Goal: Task Accomplishment & Management: Manage account settings

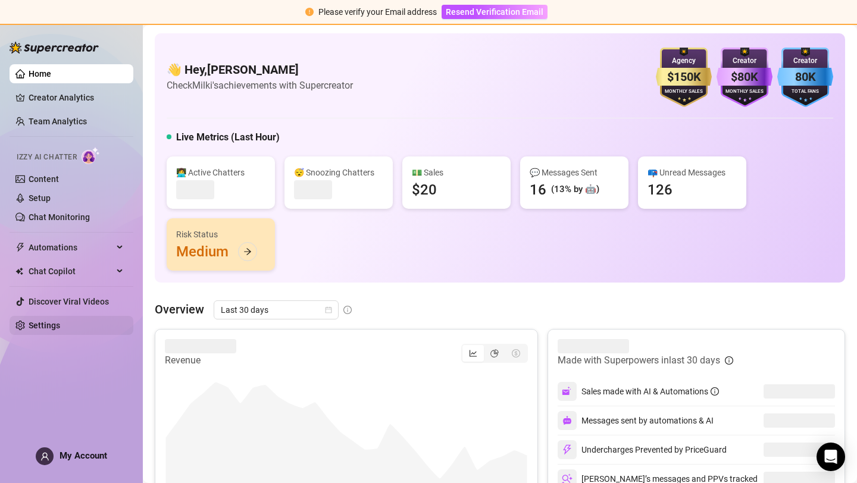
click at [32, 321] on link "Settings" at bounding box center [45, 326] width 32 height 10
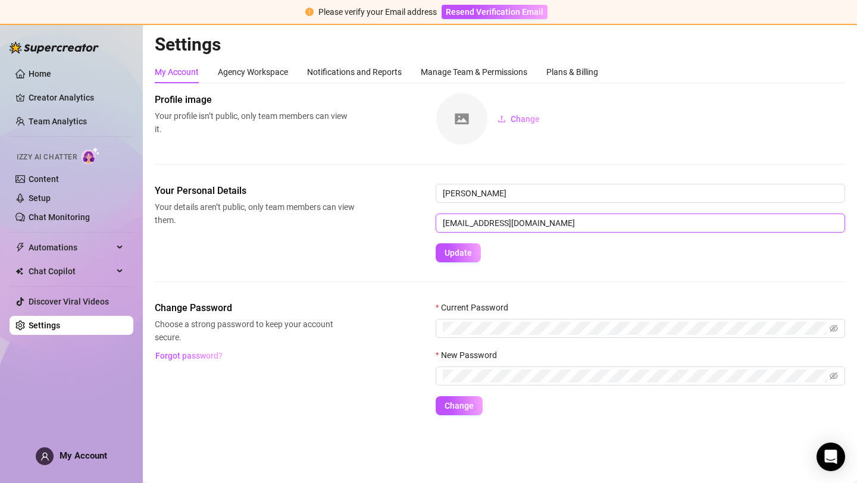
drag, startPoint x: 607, startPoint y: 224, endPoint x: 439, endPoint y: 224, distance: 168.5
click at [436, 222] on input "[EMAIL_ADDRESS][DOMAIN_NAME]" at bounding box center [641, 223] width 410 height 19
click at [357, 250] on div "Your Personal Details Your details aren’t public, only team members can view th…" at bounding box center [500, 223] width 691 height 79
